Goal: Information Seeking & Learning: Learn about a topic

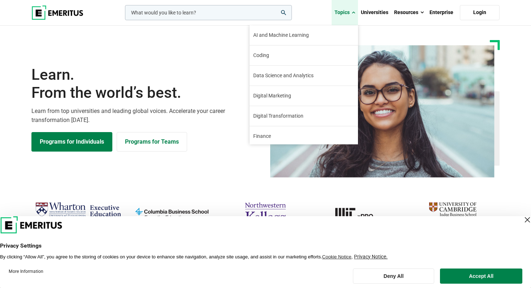
click at [350, 14] on link "Topics" at bounding box center [345, 12] width 26 height 25
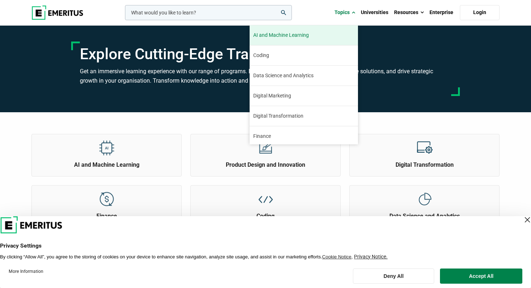
click at [298, 35] on span "AI and Machine Learning" at bounding box center [281, 35] width 56 height 8
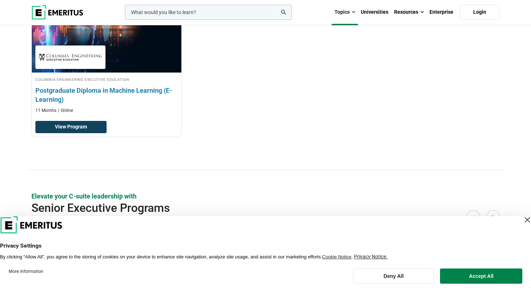
scroll to position [177, 0]
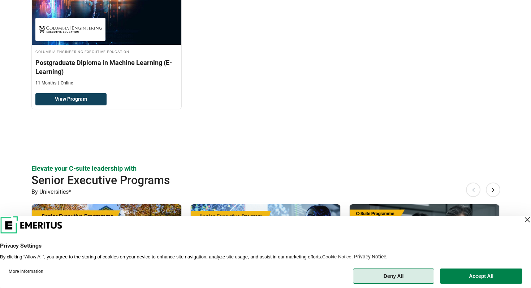
click at [397, 279] on button "Deny All" at bounding box center [394, 276] width 82 height 15
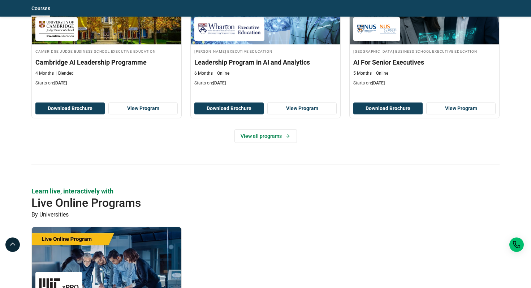
scroll to position [515, 0]
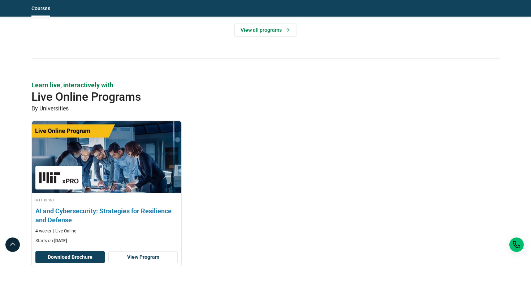
click at [77, 221] on h3 "AI and Cybersecurity: Strategies for Resilience and Defense" at bounding box center [106, 216] width 142 height 18
click at [139, 258] on link "View Program" at bounding box center [142, 257] width 69 height 12
